Goal: Find specific page/section: Find specific page/section

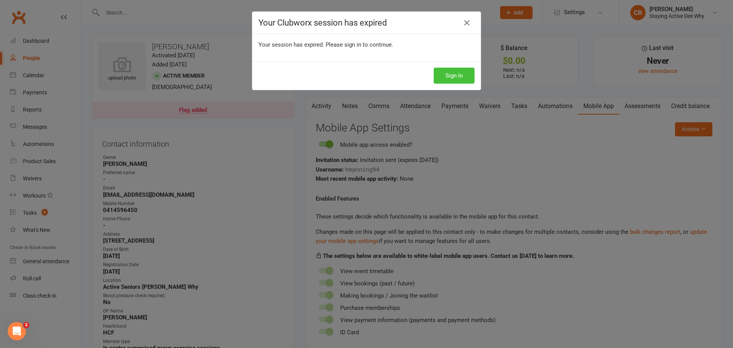
click at [459, 76] on button "Sign In" at bounding box center [454, 76] width 41 height 16
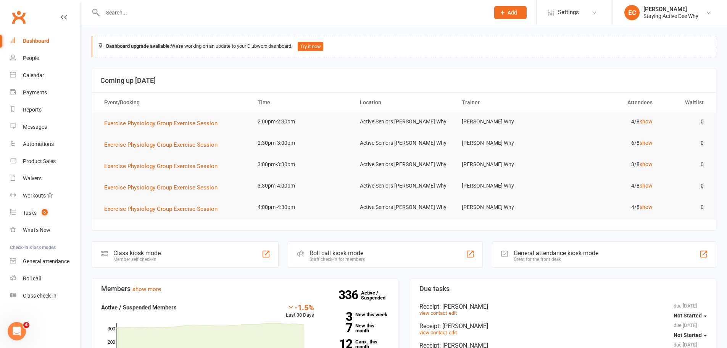
click at [161, 16] on input "text" at bounding box center [292, 12] width 384 height 11
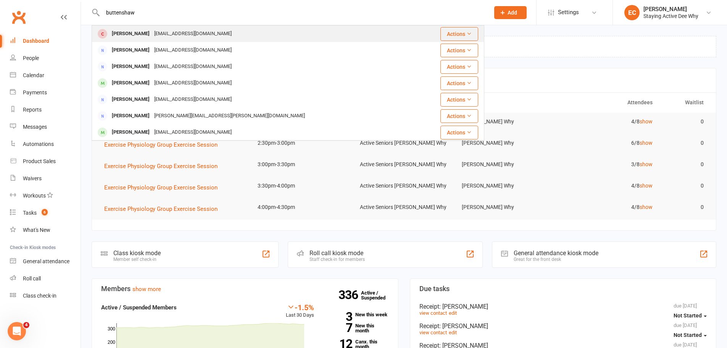
type input "buttenshaw"
click at [163, 33] on div "janorama@bigpond.com" at bounding box center [193, 33] width 82 height 11
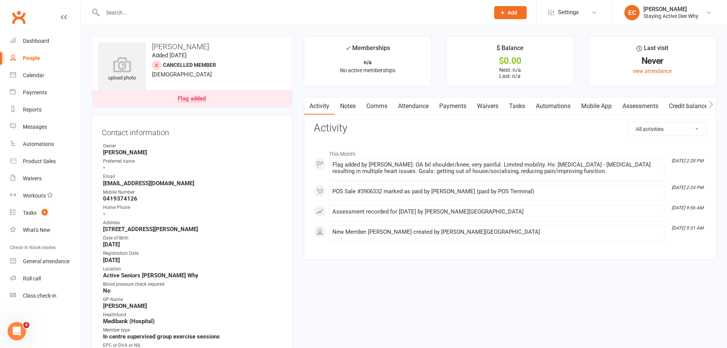
click at [643, 107] on link "Assessments" at bounding box center [640, 106] width 47 height 18
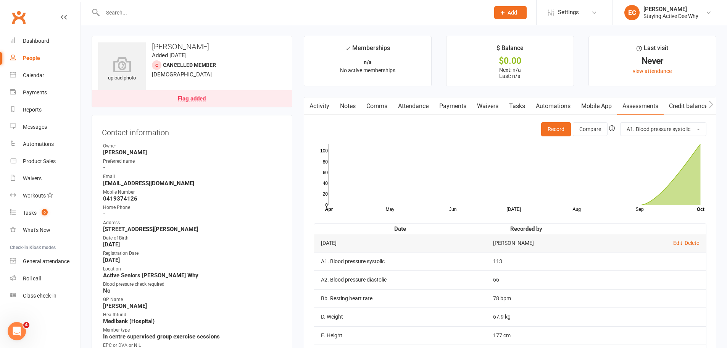
click at [254, 97] on link "Flag added" at bounding box center [192, 98] width 200 height 17
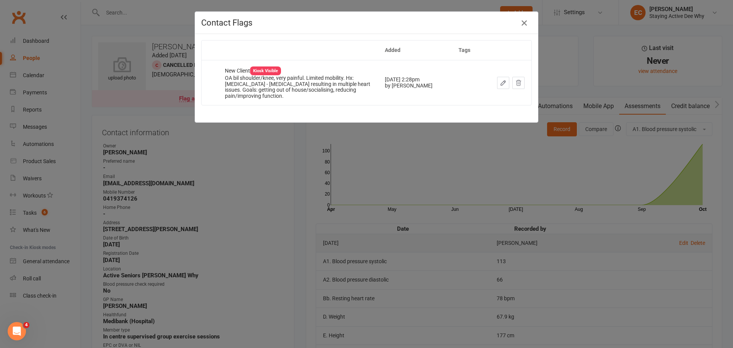
click at [523, 22] on icon "button" at bounding box center [524, 22] width 9 height 9
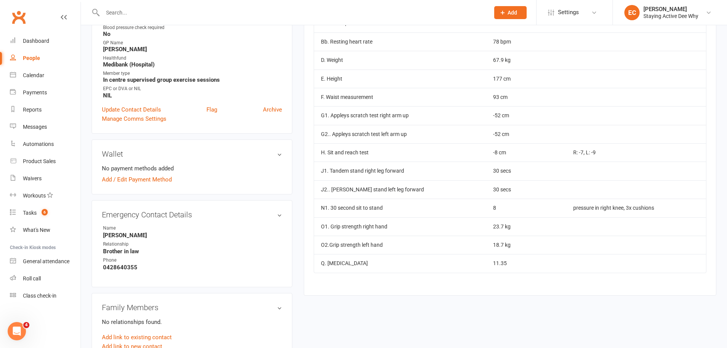
scroll to position [267, 0]
